Goal: Book appointment/travel/reservation

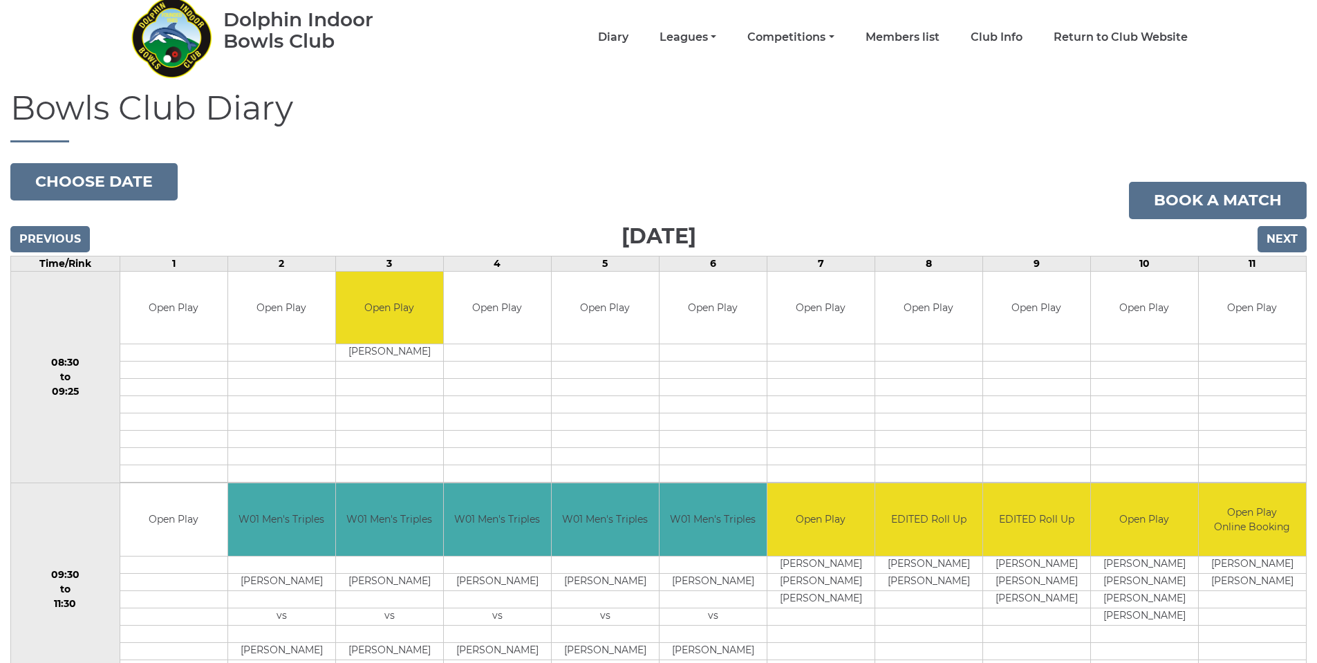
scroll to position [9, 0]
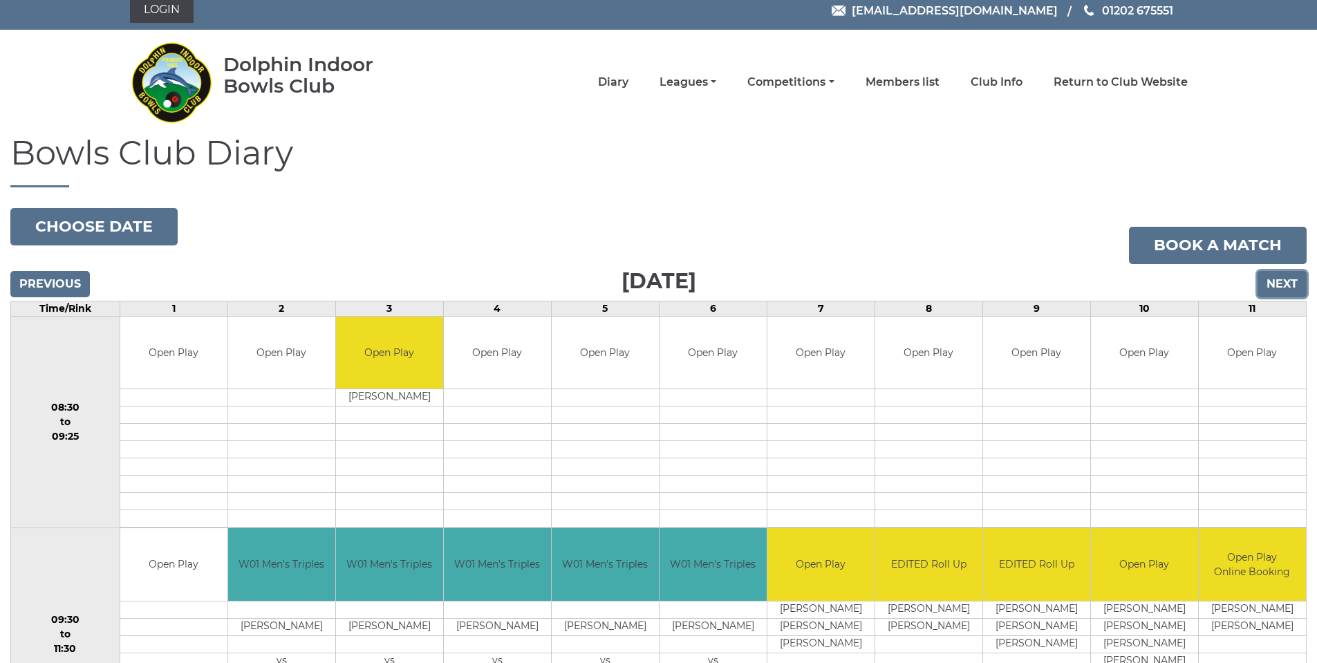
drag, startPoint x: 1279, startPoint y: 283, endPoint x: 1010, endPoint y: 263, distance: 269.8
click at [1279, 283] on input "Next" at bounding box center [1282, 284] width 49 height 26
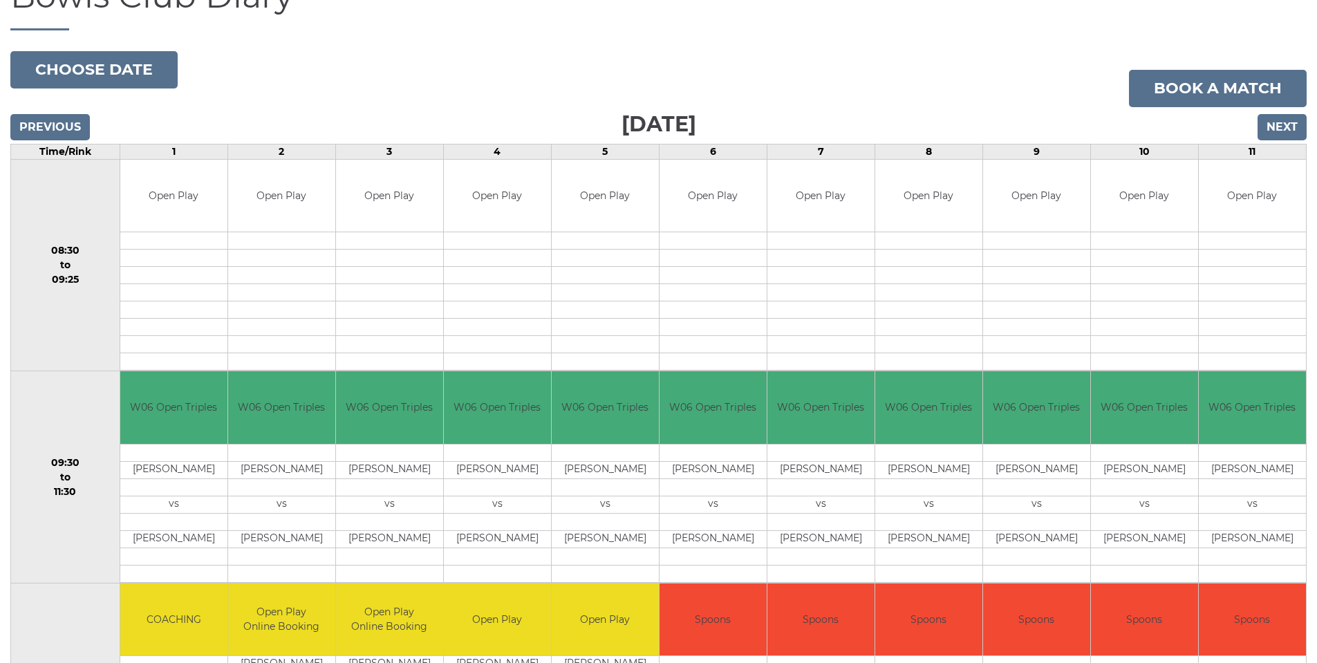
scroll to position [147, 0]
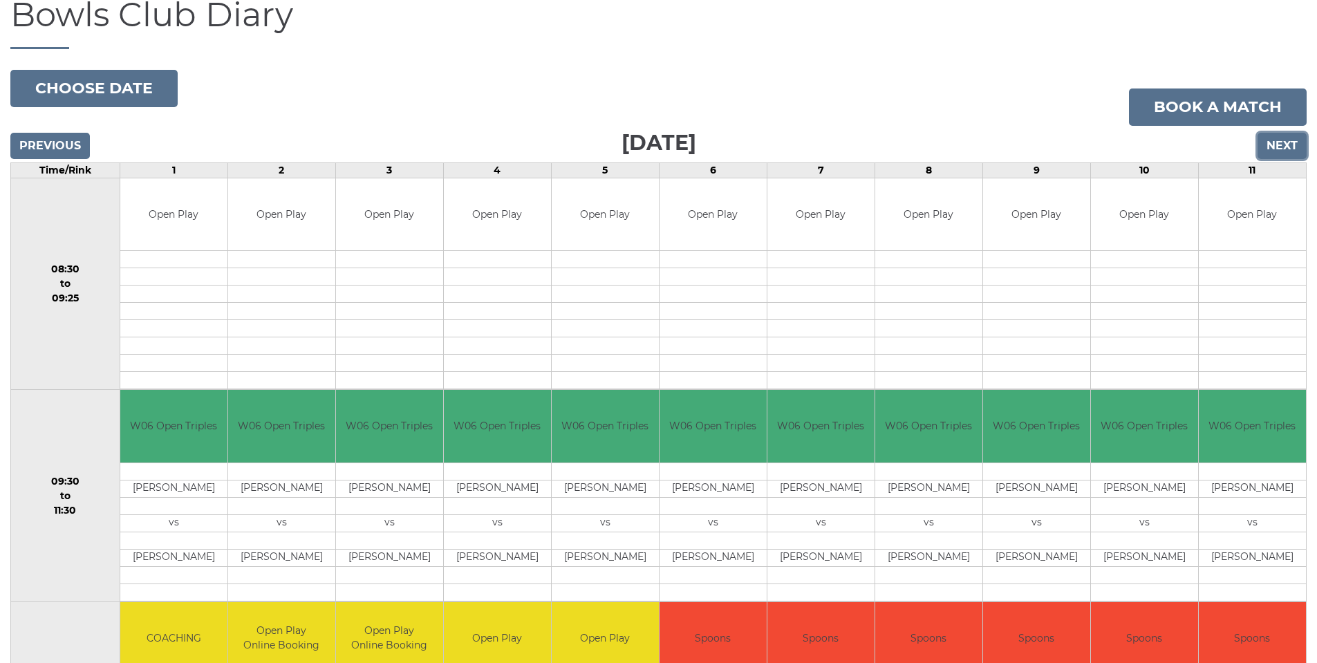
drag, startPoint x: 1287, startPoint y: 142, endPoint x: 1118, endPoint y: 111, distance: 172.1
click at [1287, 142] on input "Next" at bounding box center [1282, 146] width 49 height 26
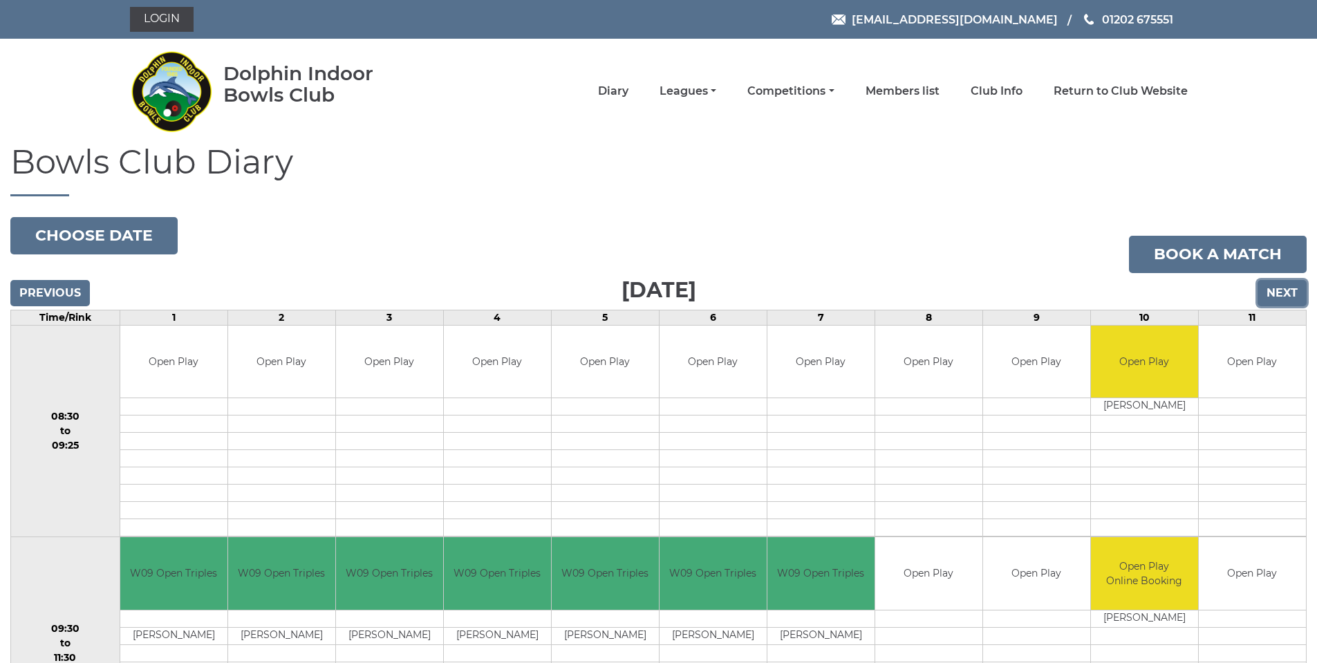
click at [1290, 286] on input "Next" at bounding box center [1282, 293] width 49 height 26
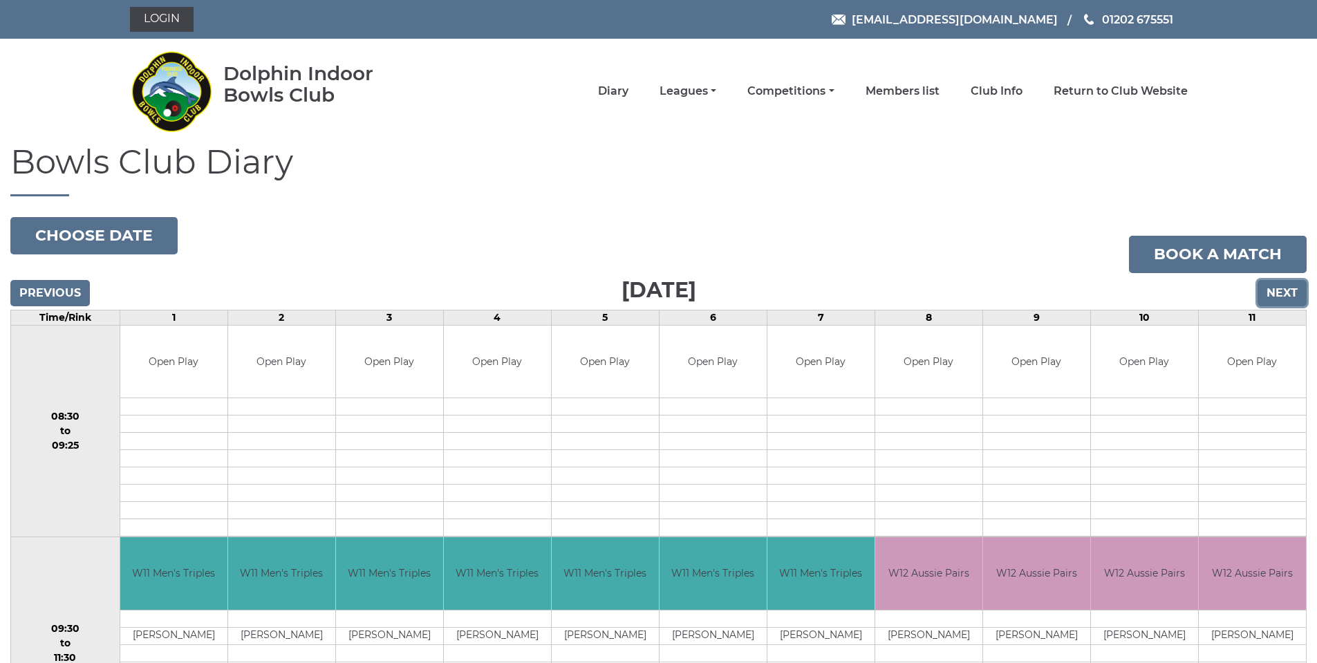
drag, startPoint x: 1281, startPoint y: 299, endPoint x: 120, endPoint y: 194, distance: 1165.1
click at [1277, 299] on input "Next" at bounding box center [1282, 293] width 49 height 26
